Goal: Find specific page/section: Find specific page/section

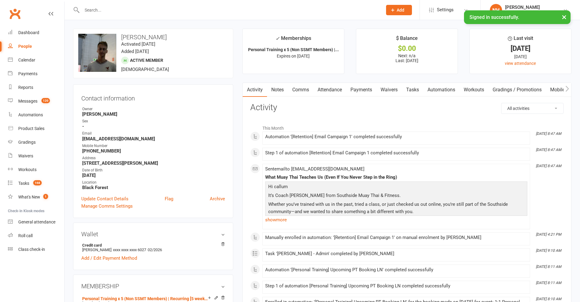
click at [104, 10] on input "text" at bounding box center [229, 10] width 298 height 9
paste input "[PERSON_NAME]"
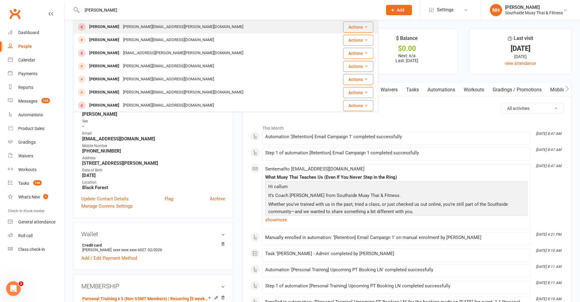
type input "[PERSON_NAME]"
click at [204, 24] on div "[PERSON_NAME] Alland [EMAIL_ADDRESS][PERSON_NAME][DOMAIN_NAME]" at bounding box center [200, 27] width 253 height 12
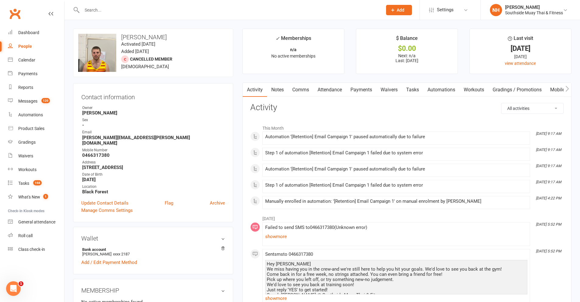
click at [332, 88] on link "Attendance" at bounding box center [329, 90] width 33 height 14
